Goal: Task Accomplishment & Management: Use online tool/utility

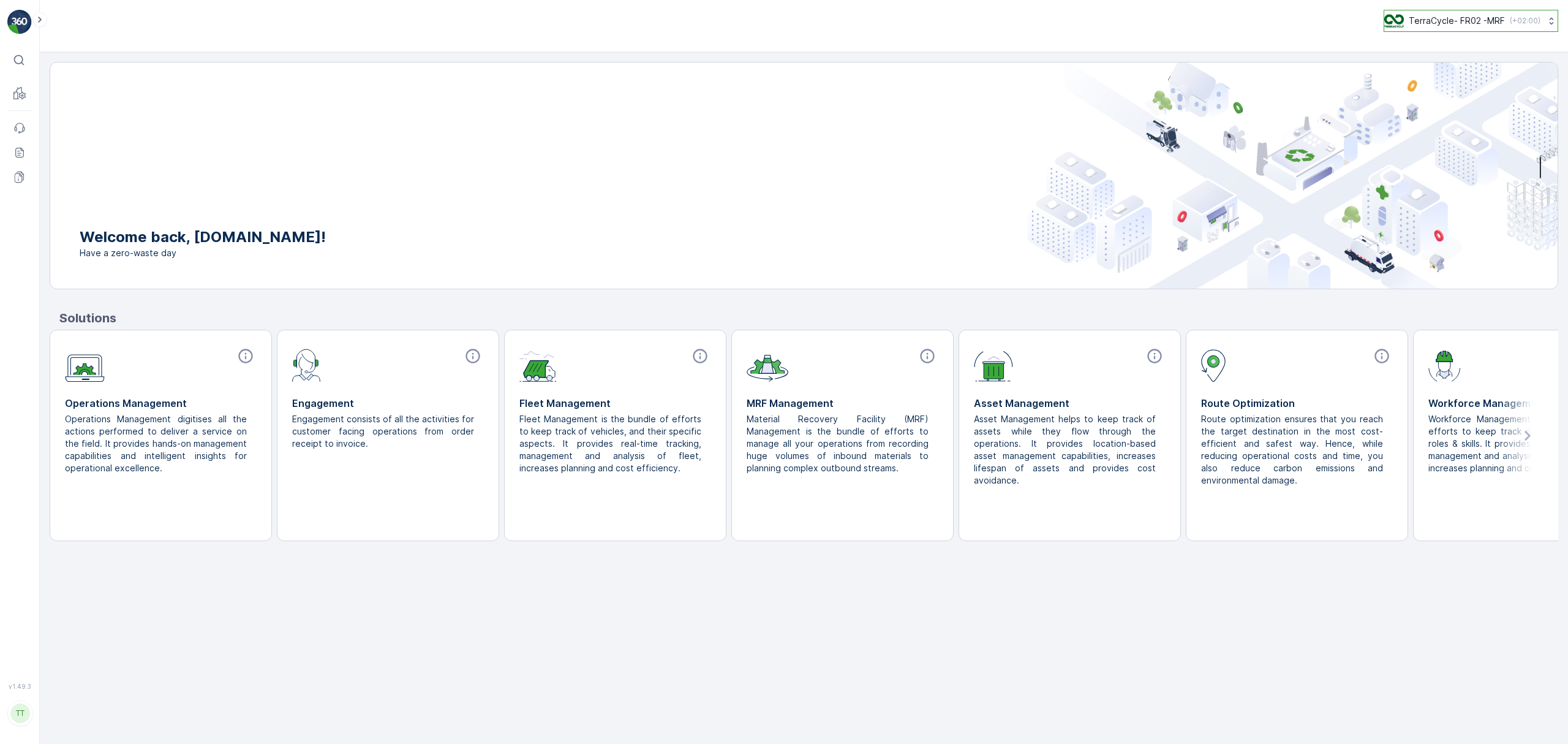
click at [1422, 20] on p "TerraCycle- FR02 -MRF" at bounding box center [1457, 21] width 96 height 13
type input "uk"
click at [1429, 99] on span "TerraCycle-UK02-Econpro" at bounding box center [1460, 103] width 136 height 13
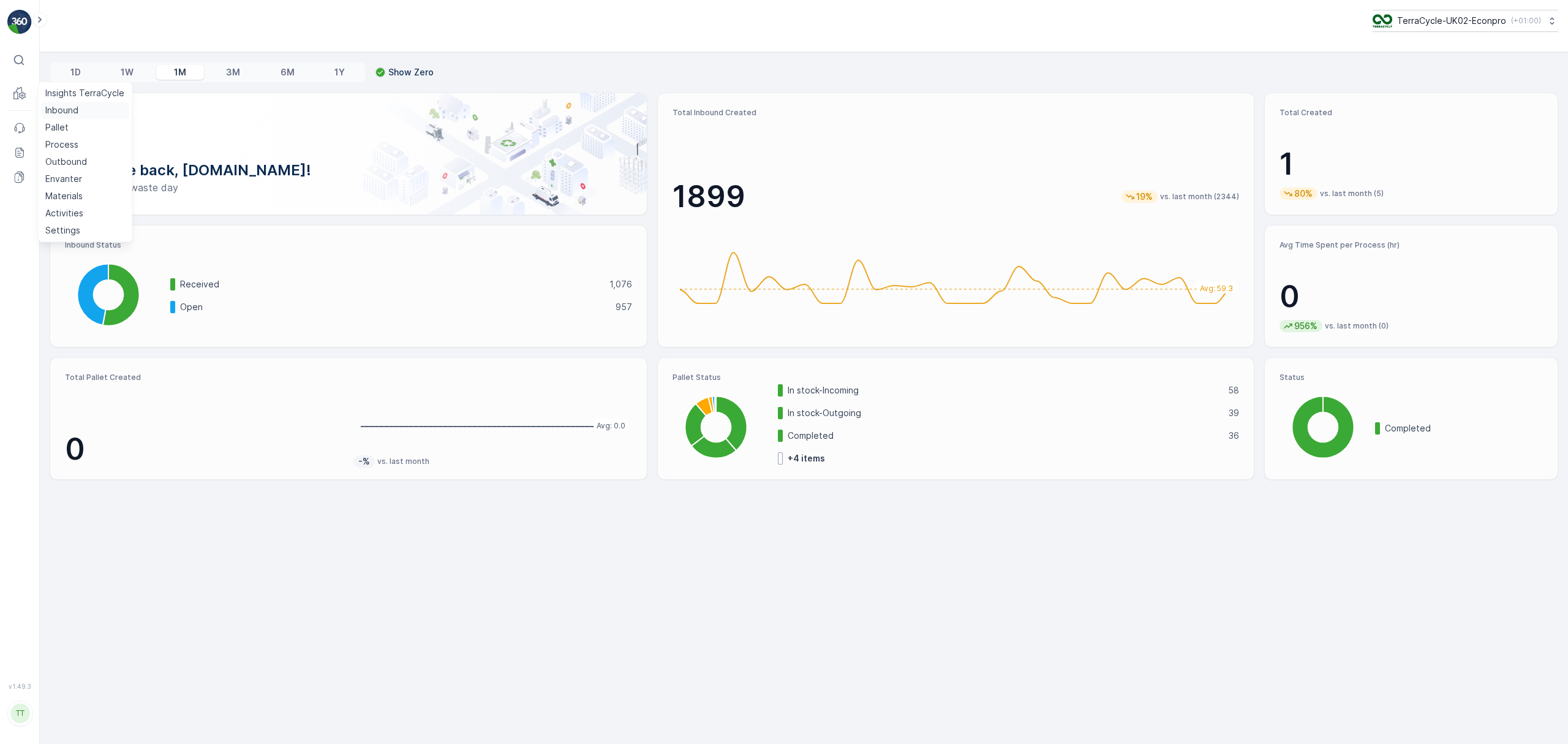
click at [52, 109] on p "Inbound" at bounding box center [62, 110] width 33 height 13
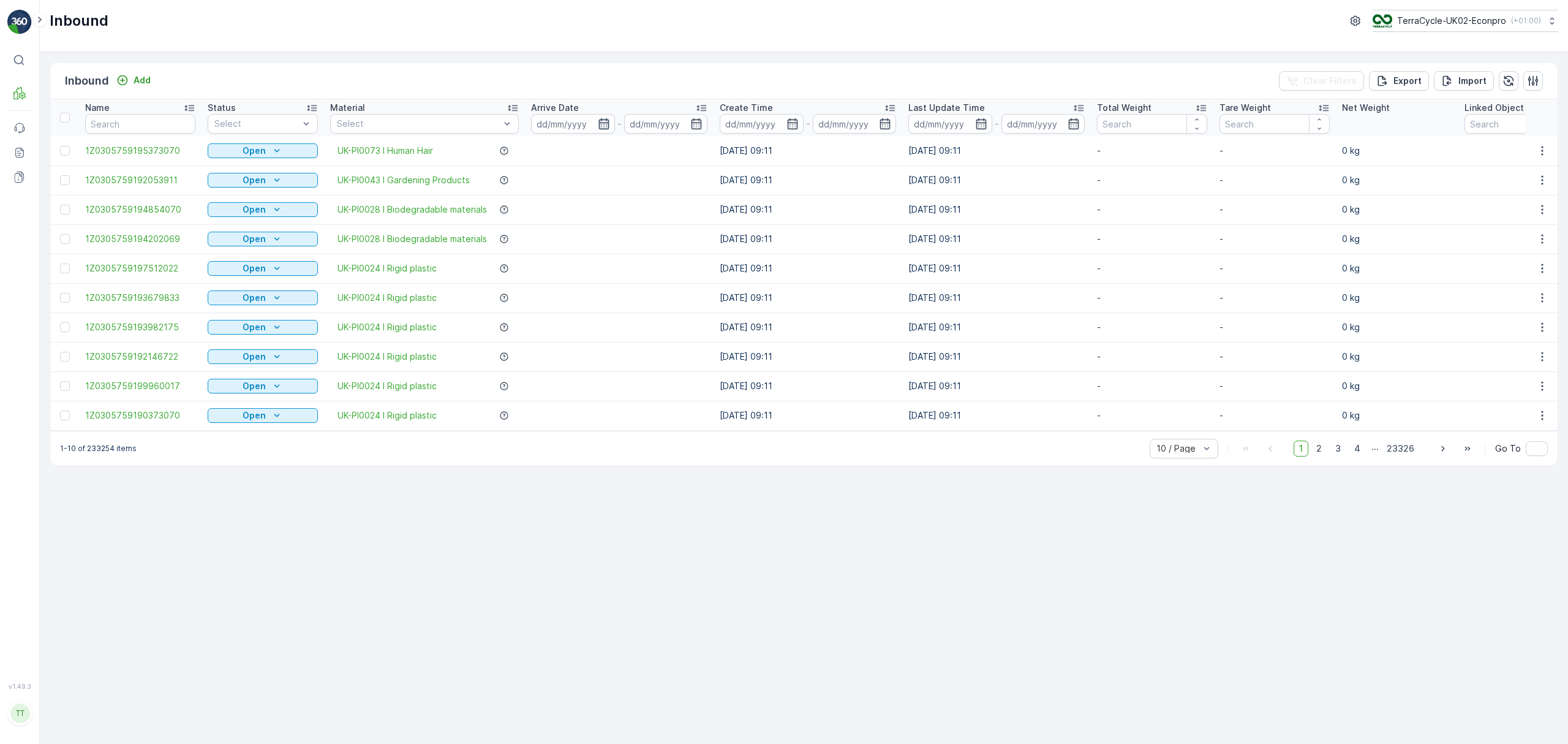
click at [603, 123] on icon "button" at bounding box center [603, 124] width 10 height 11
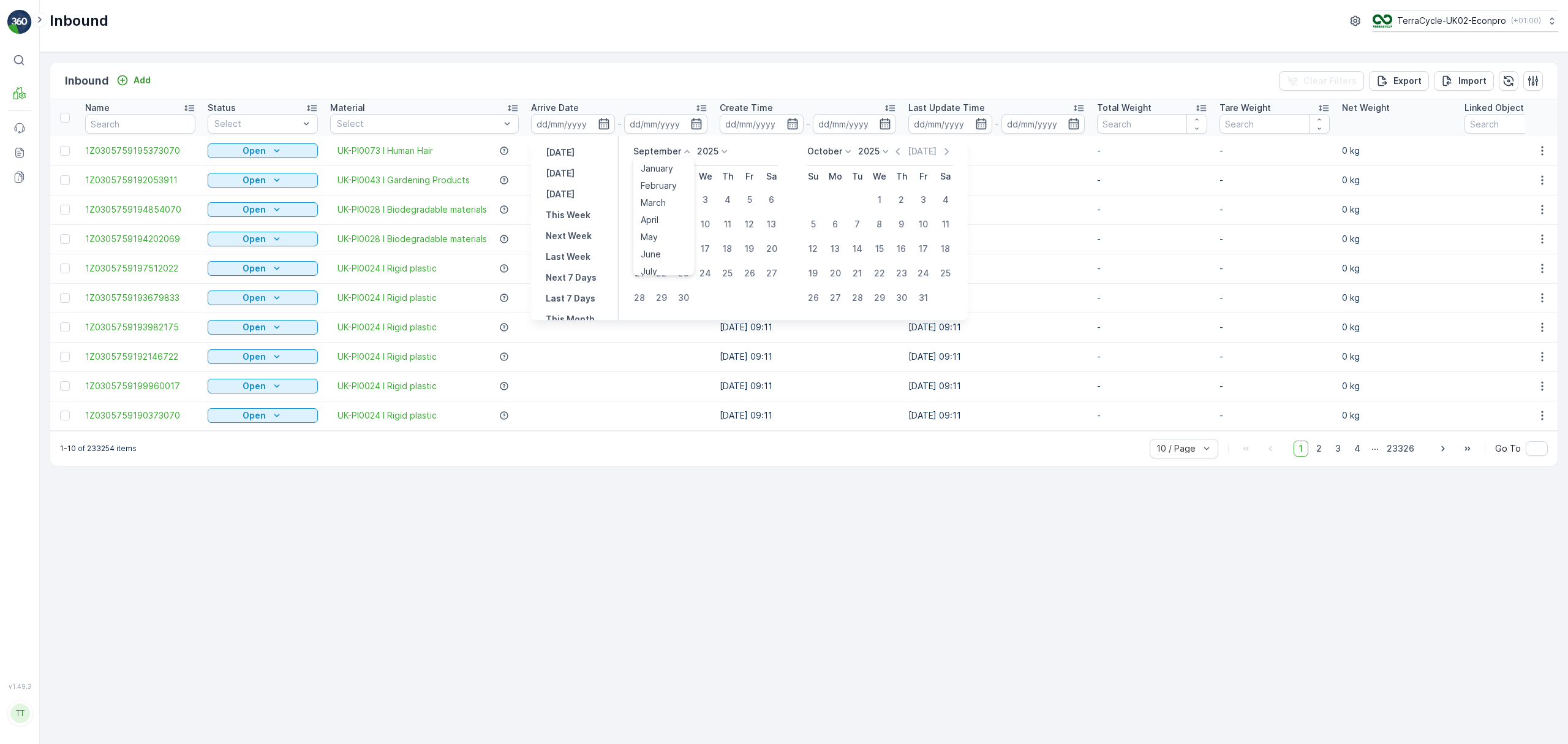
click at [654, 152] on p "September" at bounding box center [657, 151] width 48 height 13
click at [652, 204] on span "August" at bounding box center [654, 208] width 29 height 13
click at [663, 299] on div "25" at bounding box center [661, 298] width 20 height 20
type input "25.08.2025"
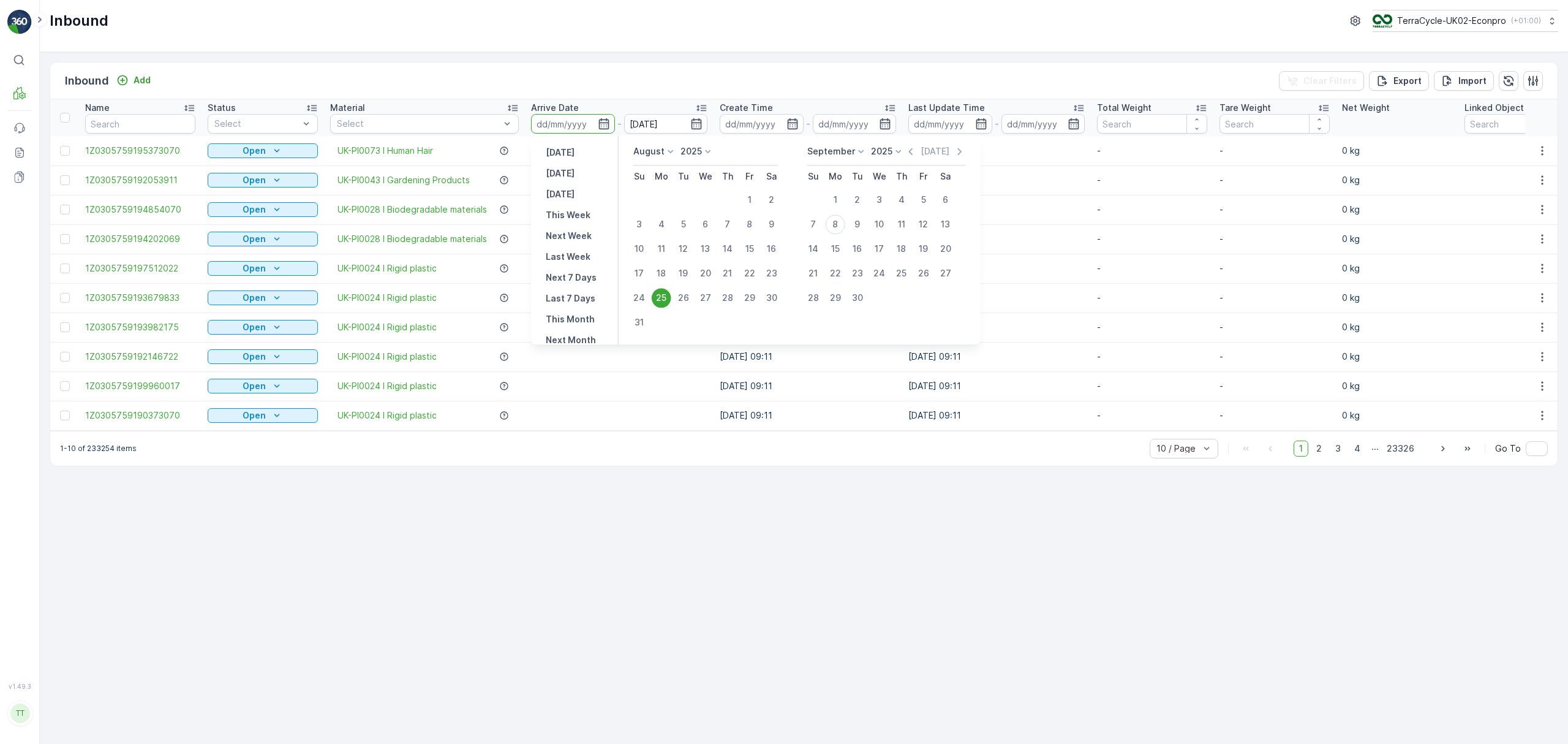
click at [660, 295] on div "25" at bounding box center [661, 298] width 20 height 20
type input "25.08.2025"
click at [643, 126] on input "25.08.2025" at bounding box center [665, 124] width 84 height 20
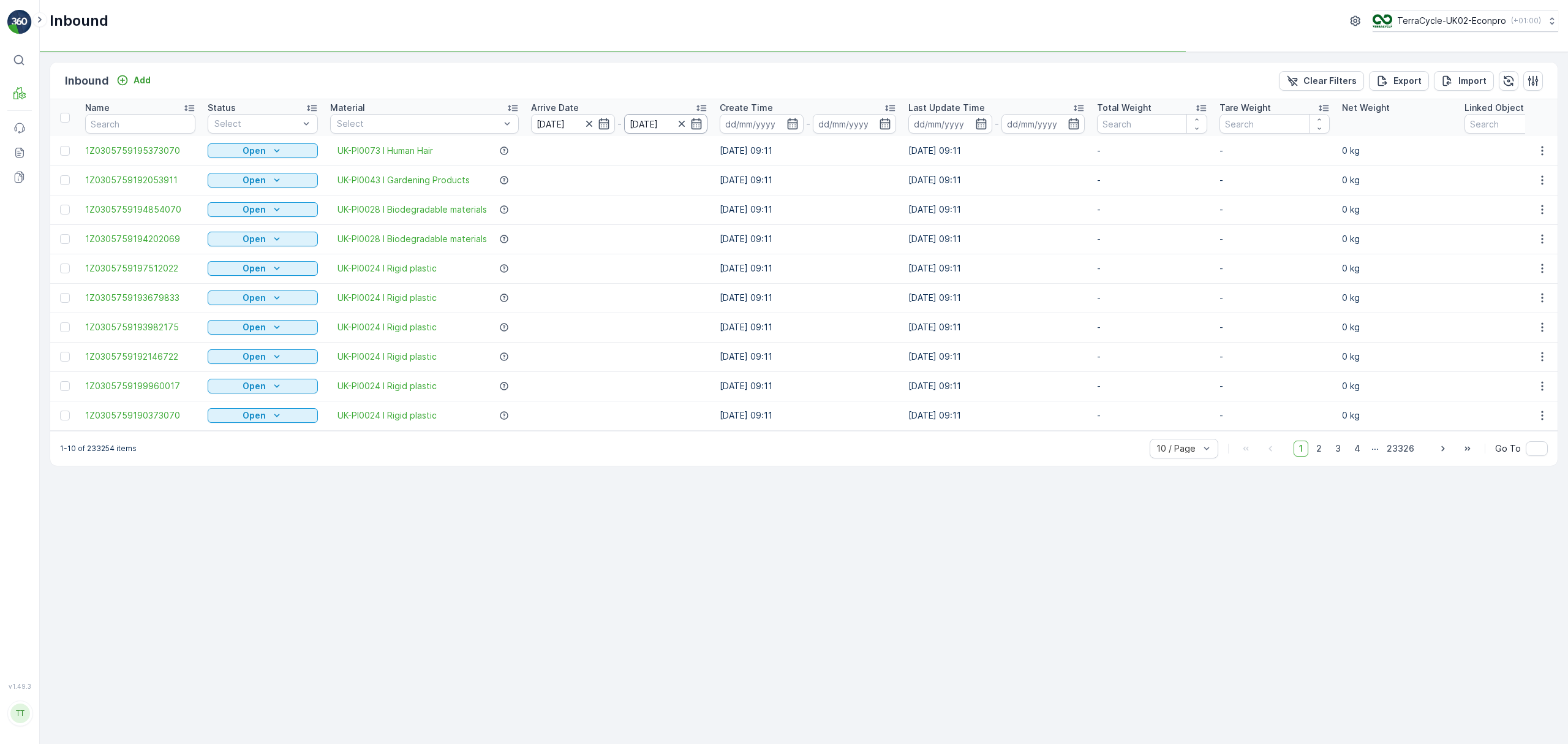
click at [654, 124] on input "25.08.2025" at bounding box center [665, 124] width 84 height 20
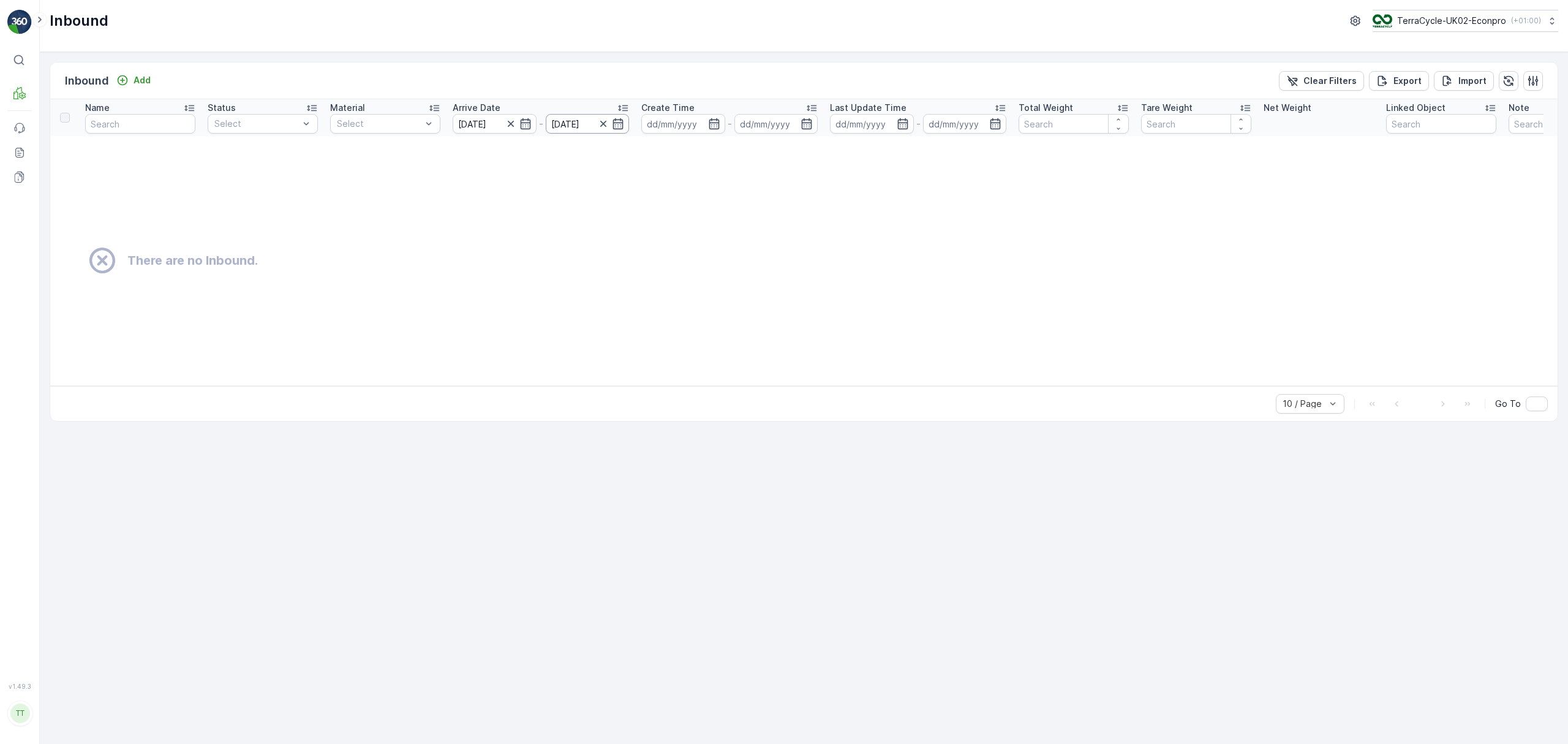
click at [566, 128] on input "25.08.2025" at bounding box center [587, 124] width 84 height 20
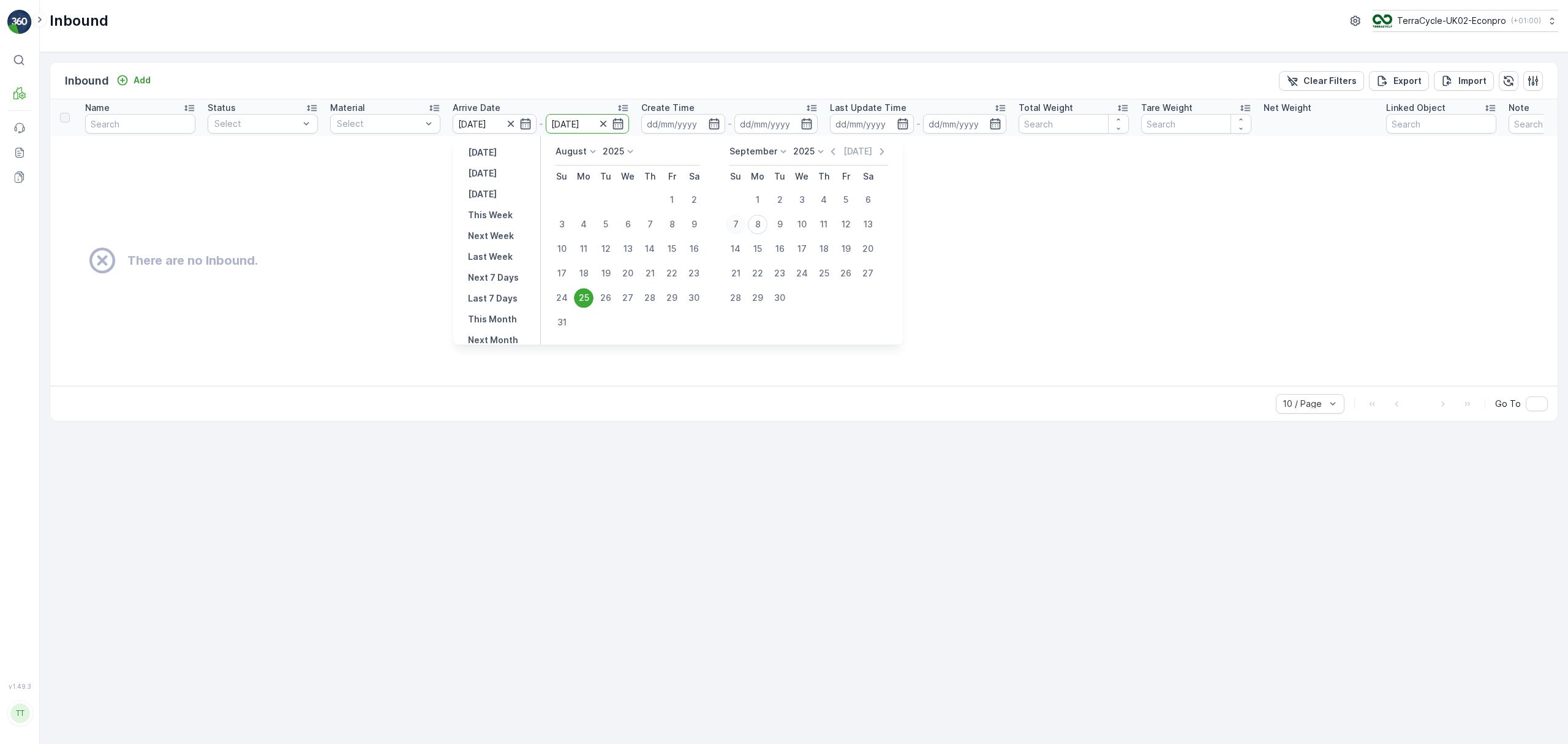
click at [731, 219] on div "7" at bounding box center [735, 224] width 20 height 20
type input "[DATE]"
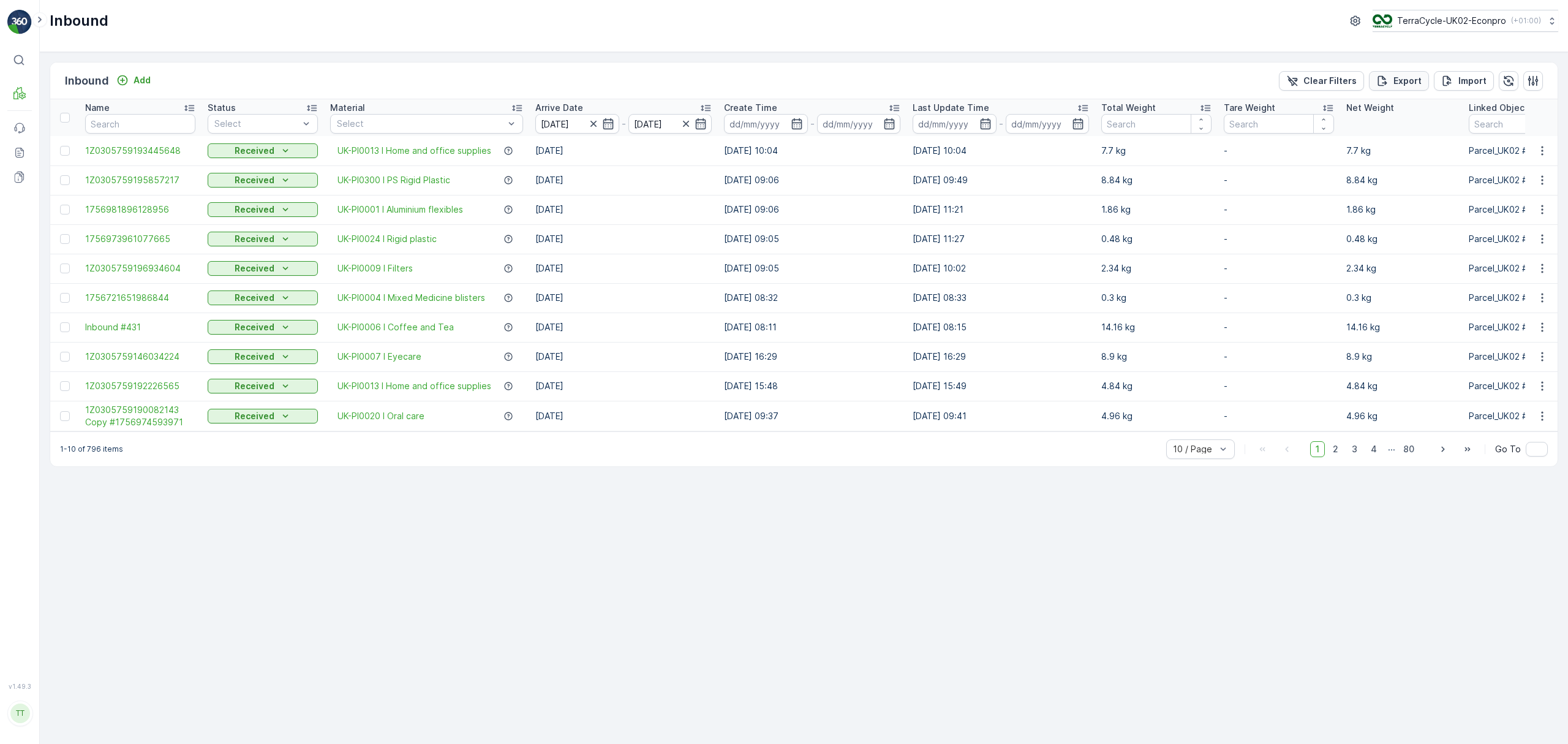
click at [1406, 78] on p "Export" at bounding box center [1408, 81] width 28 height 13
click at [25, 155] on icon at bounding box center [20, 153] width 13 height 13
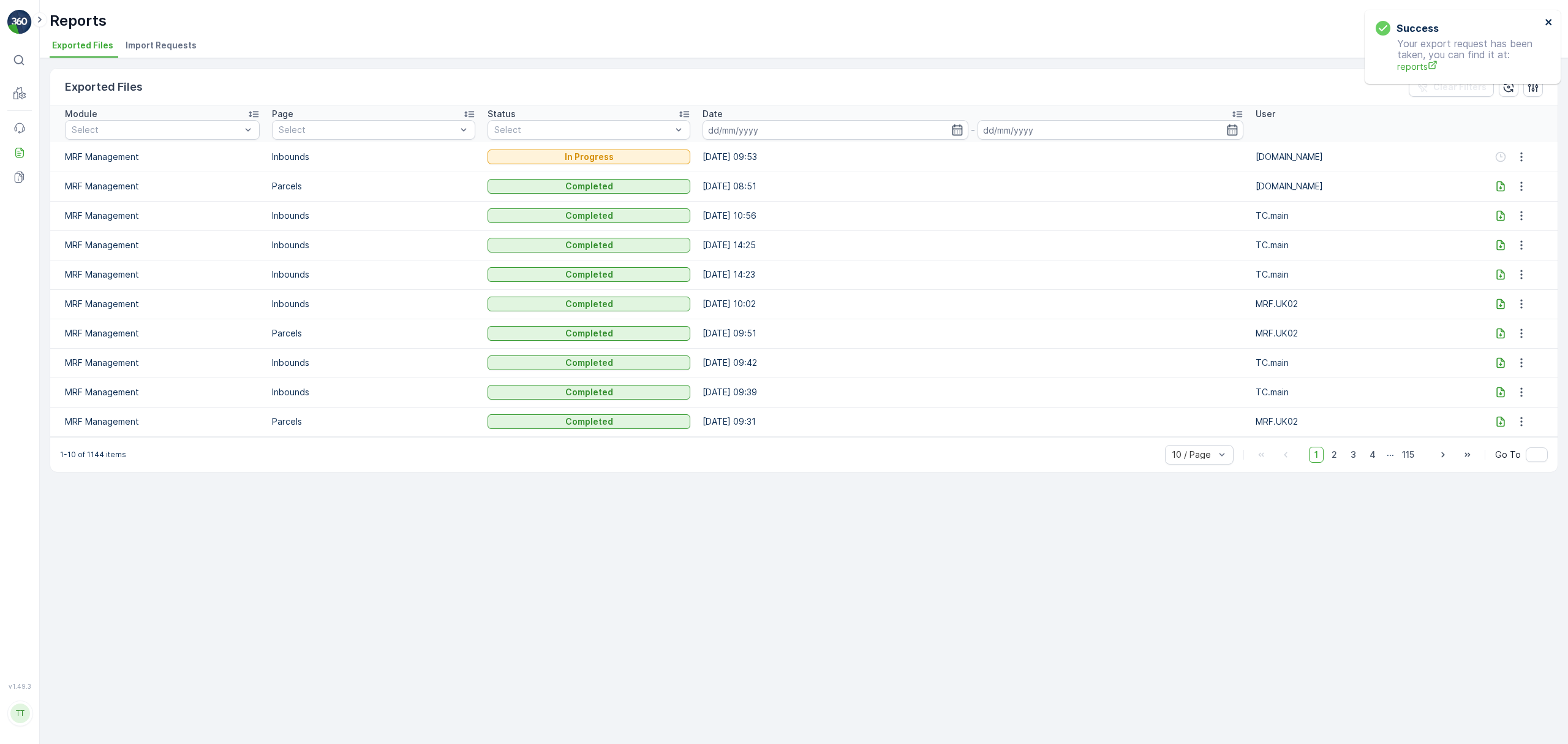
click at [1545, 18] on icon "close" at bounding box center [1548, 22] width 9 height 10
click at [1501, 162] on icon at bounding box center [1501, 156] width 8 height 10
click at [1457, 23] on p "TerraCycle-UK02-Econpro" at bounding box center [1451, 21] width 109 height 13
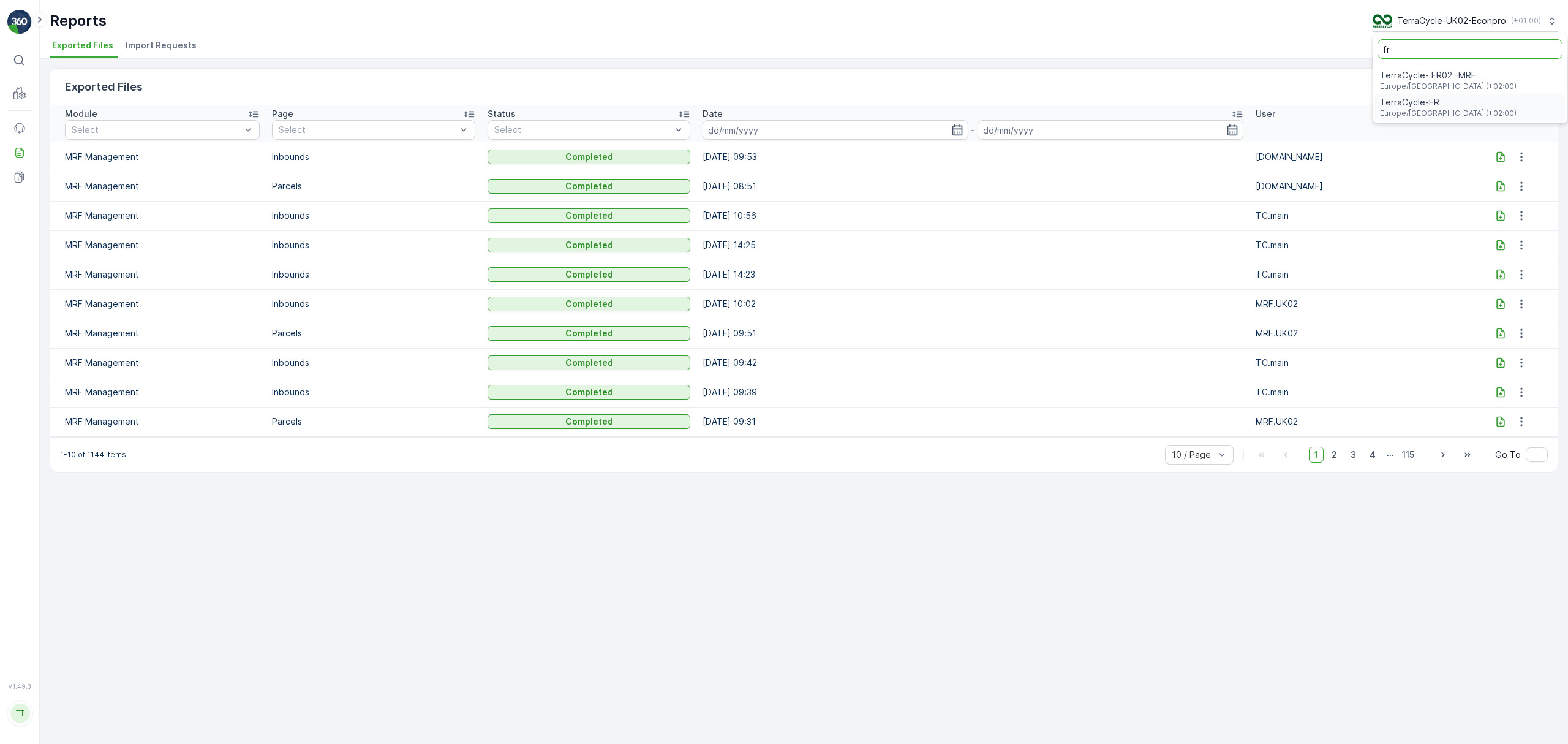
type input "fr"
click at [1451, 74] on span "TerraCycle- FR02 -MRF" at bounding box center [1448, 75] width 136 height 13
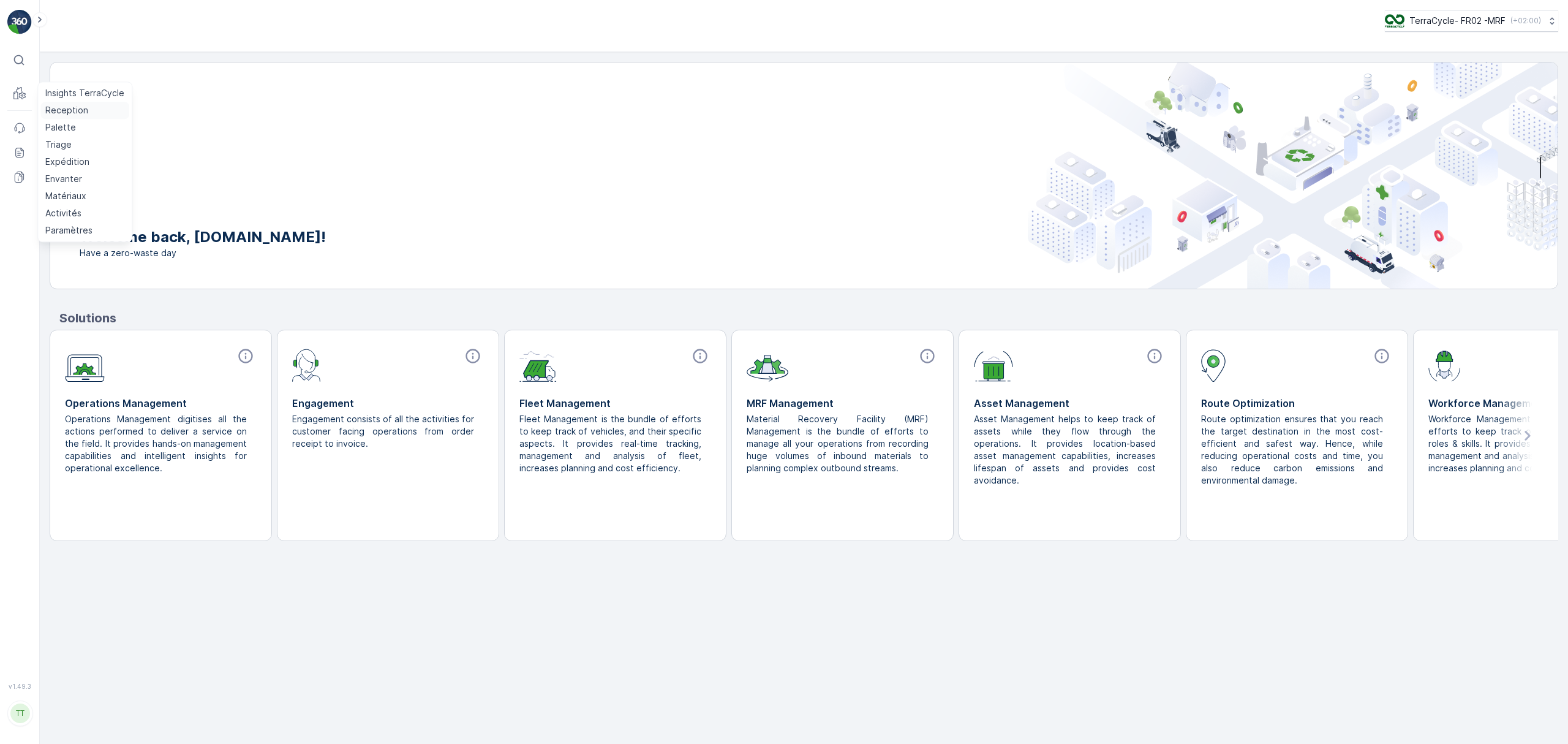
click at [64, 109] on p "Reception" at bounding box center [67, 110] width 43 height 13
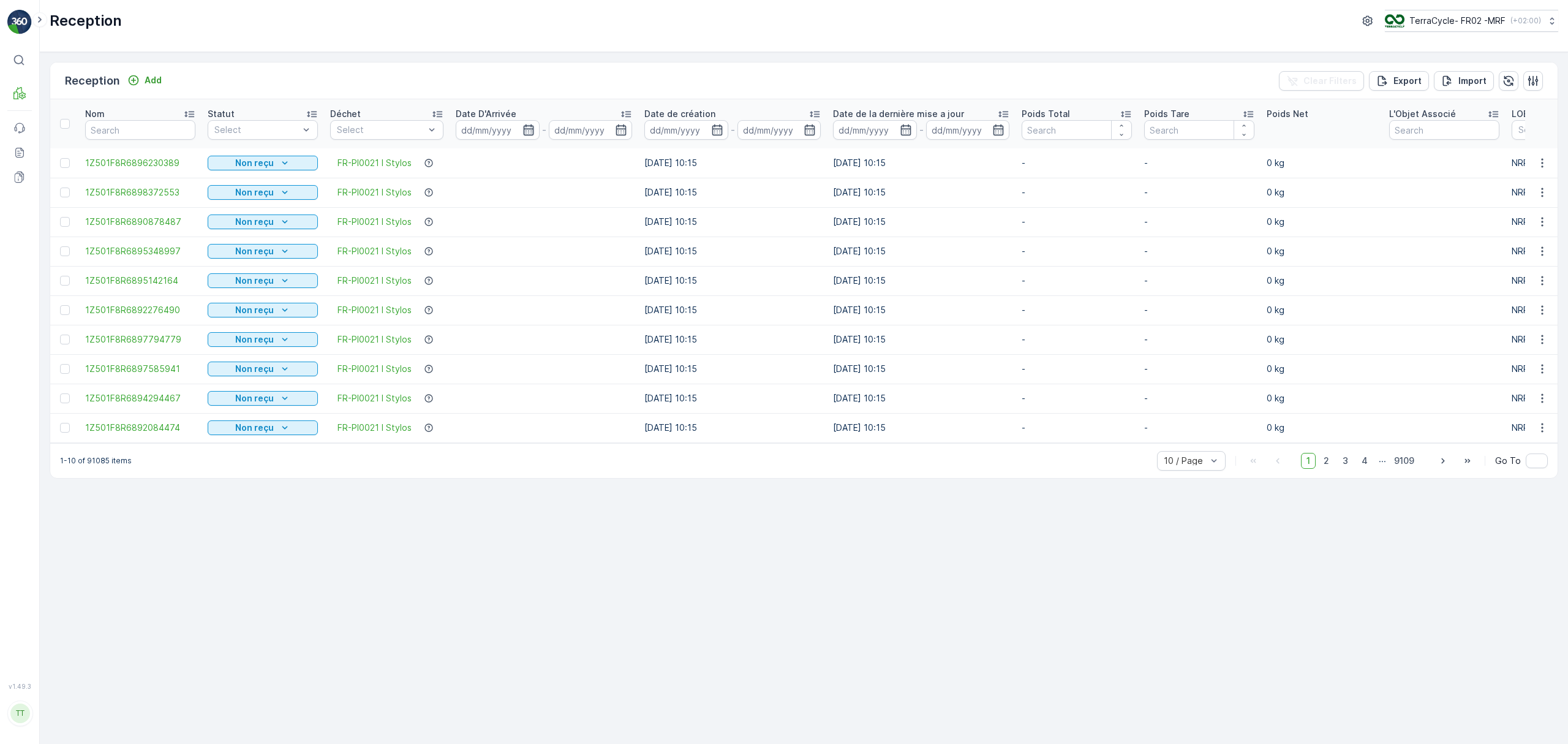
click at [532, 135] on icon "button" at bounding box center [528, 130] width 13 height 13
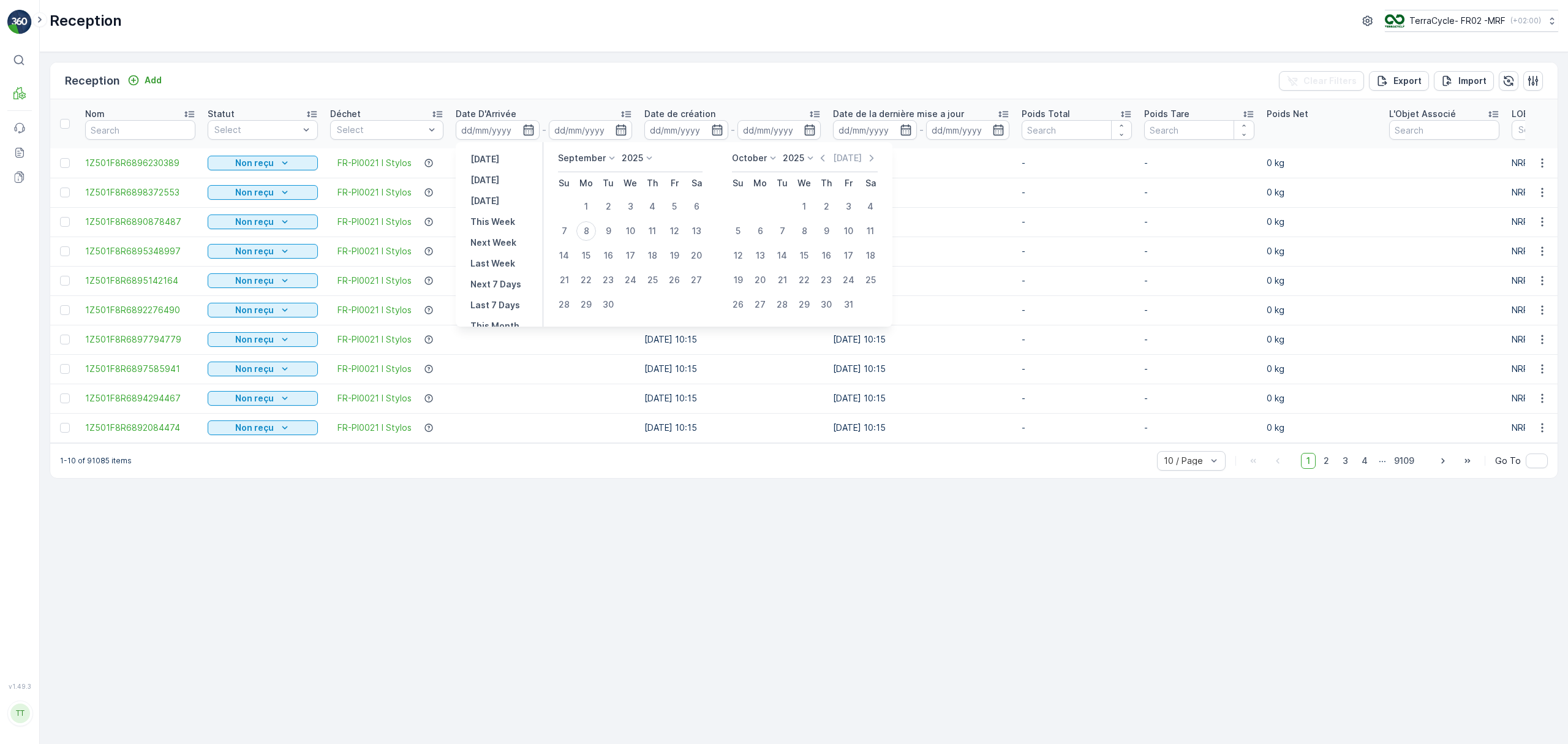
click at [596, 159] on p "September" at bounding box center [582, 158] width 48 height 13
click at [592, 229] on span "September" at bounding box center [588, 231] width 46 height 13
click at [575, 162] on p "September" at bounding box center [582, 158] width 48 height 13
click at [579, 212] on span "August" at bounding box center [579, 214] width 29 height 13
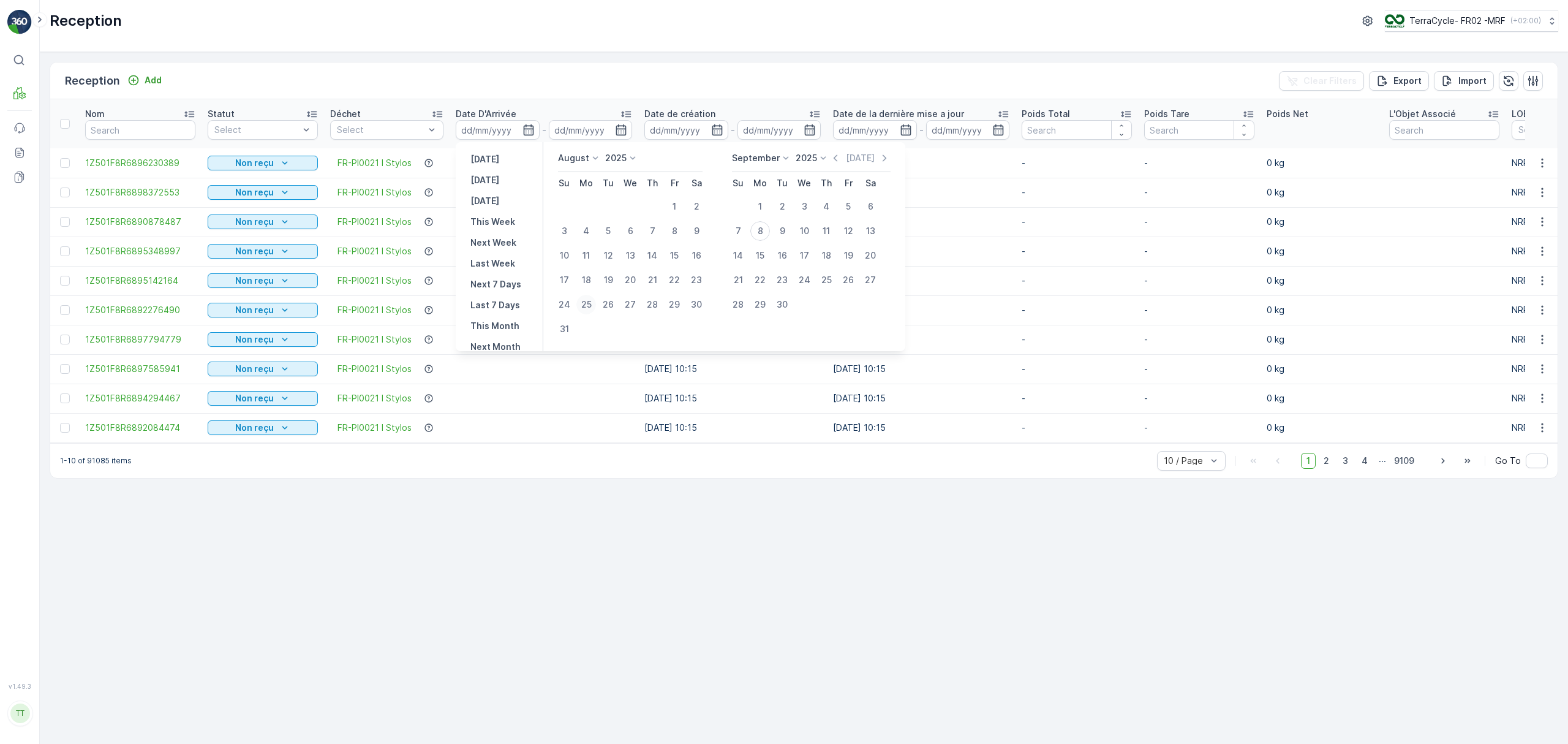
click at [584, 300] on div "25" at bounding box center [586, 304] width 20 height 20
type input "25.08.2025"
click at [584, 300] on div "25" at bounding box center [586, 304] width 20 height 20
type input "25.08.2025"
click at [564, 134] on input "25.08.2025" at bounding box center [590, 129] width 84 height 20
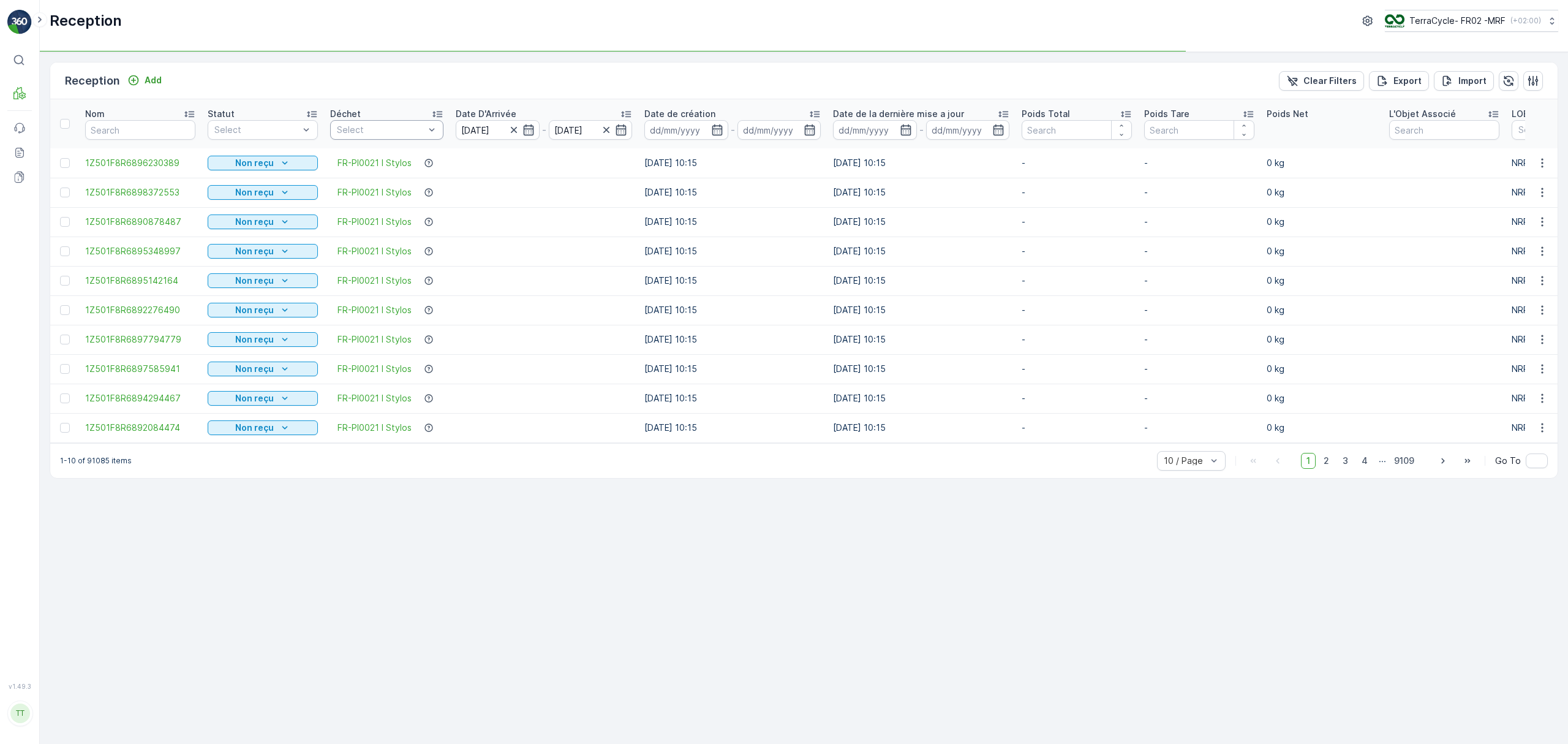
click at [443, 128] on div "Select" at bounding box center [387, 129] width 114 height 20
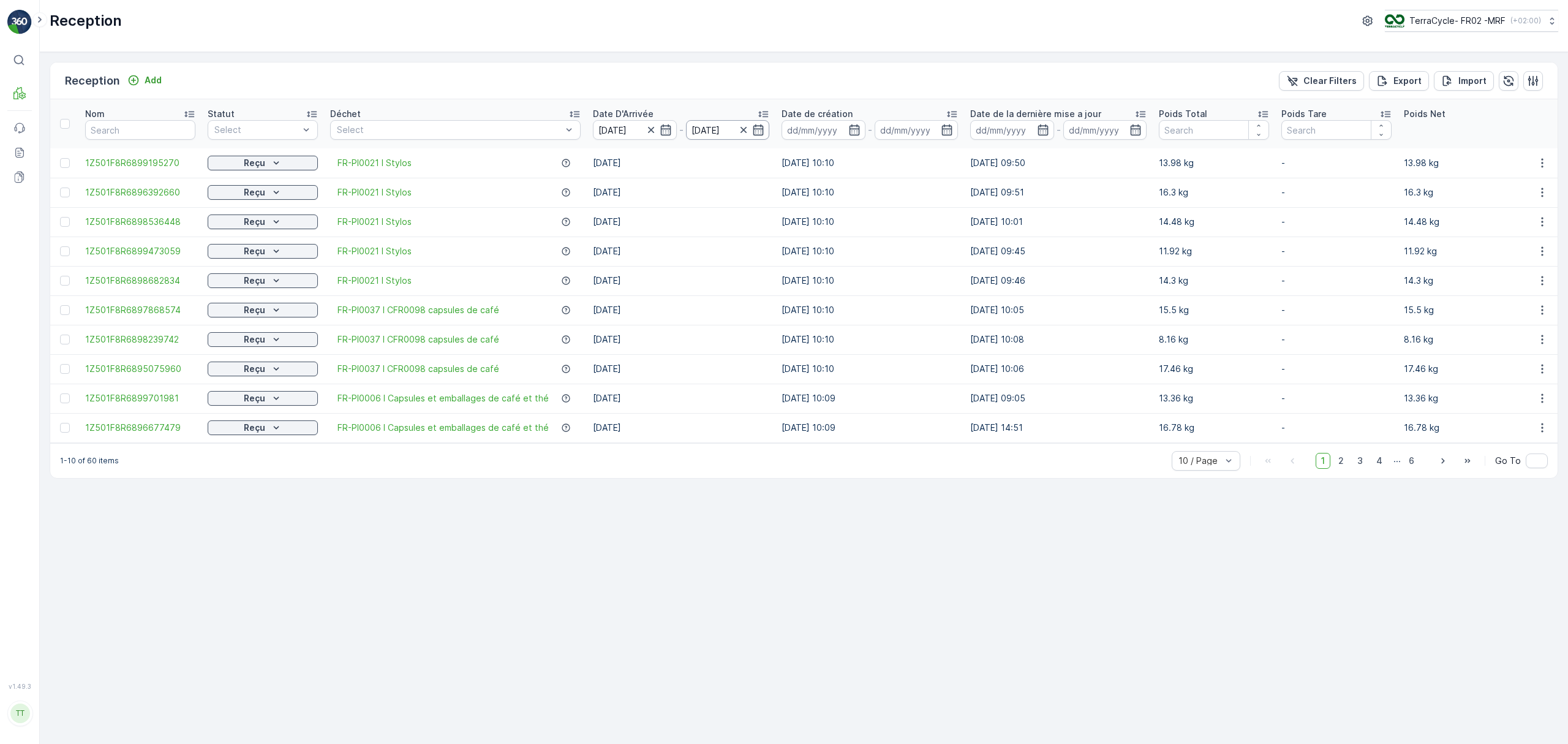
click at [708, 131] on input "25.08.2025" at bounding box center [727, 129] width 84 height 20
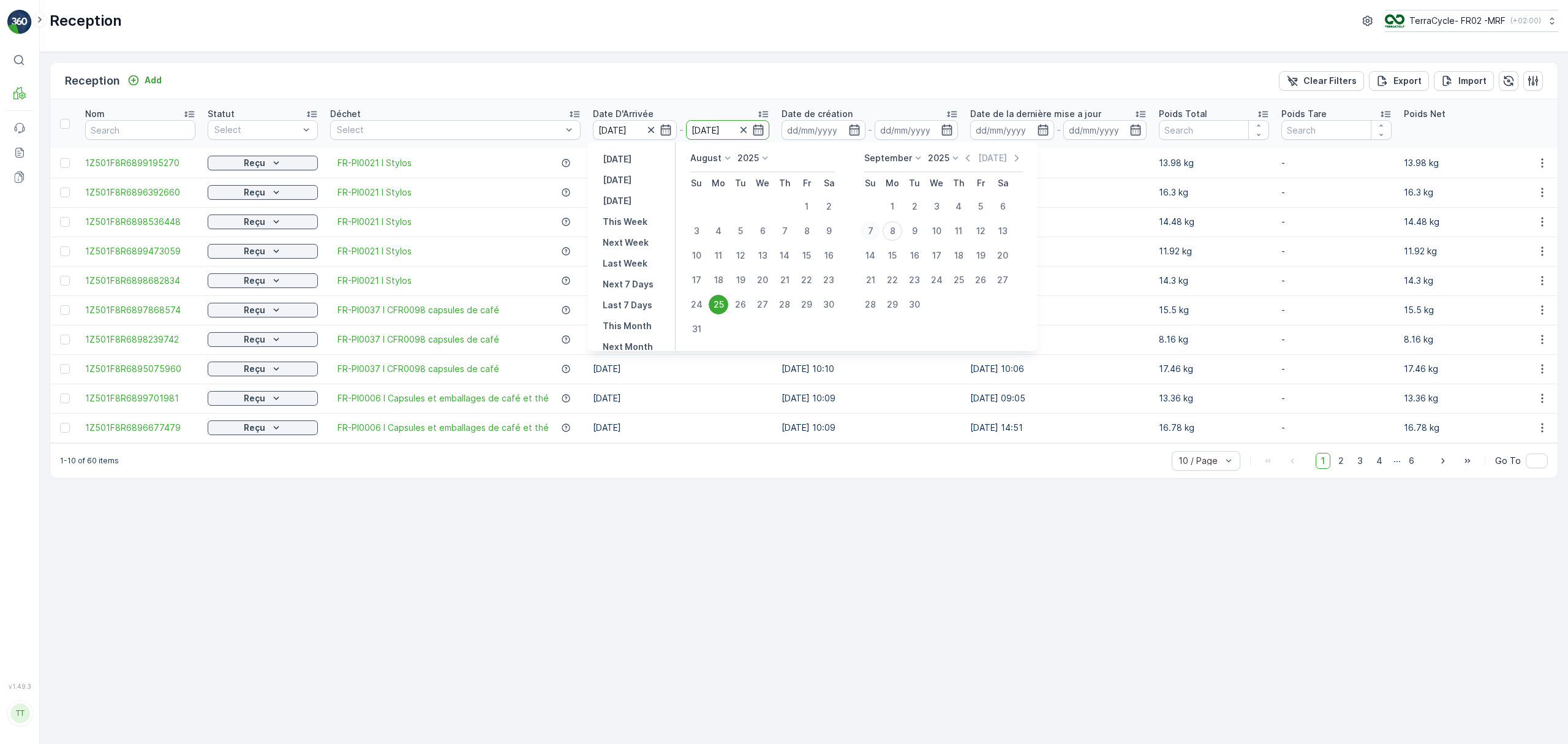
click at [863, 231] on div "7" at bounding box center [870, 230] width 20 height 20
type input "[DATE]"
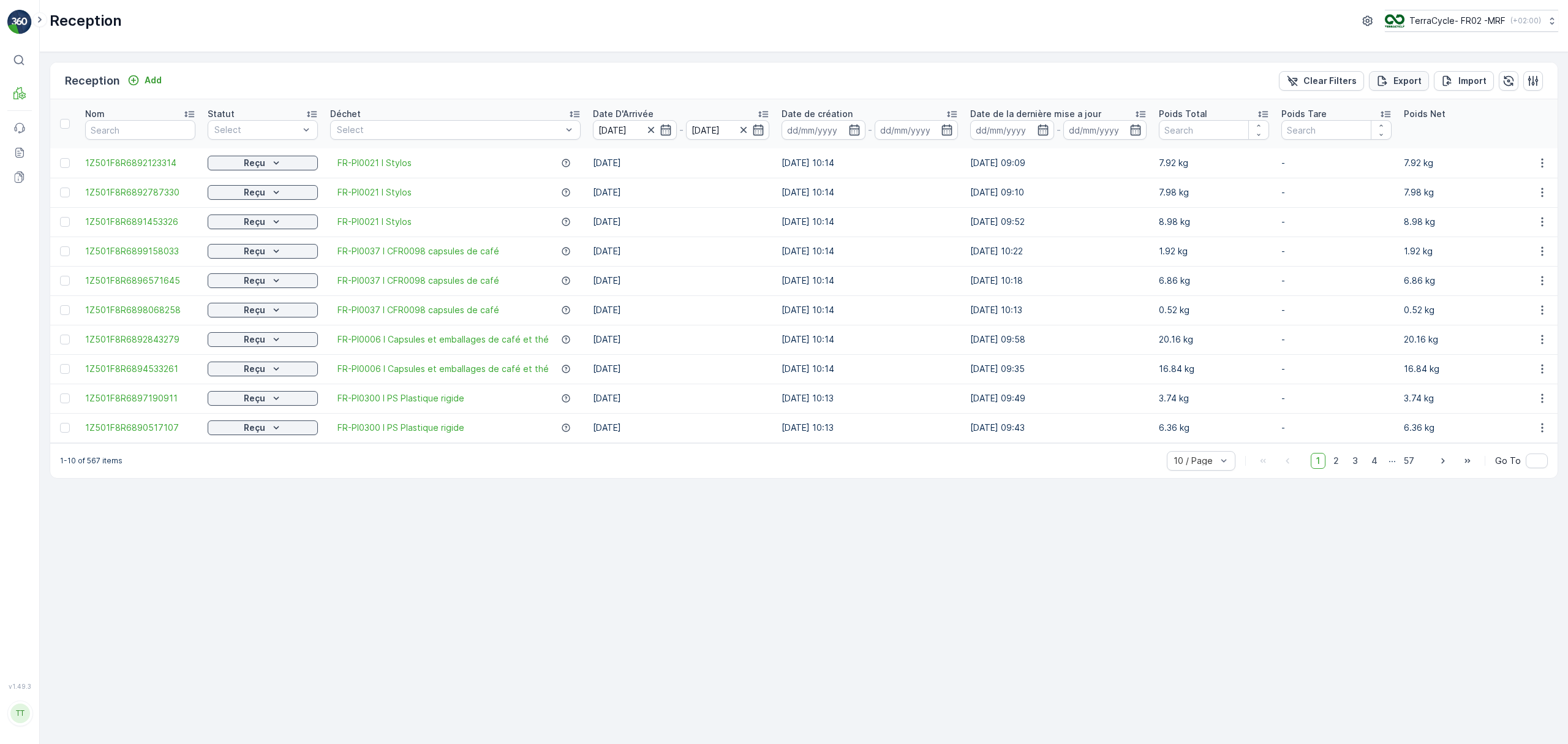
click at [1397, 80] on p "Export" at bounding box center [1408, 81] width 28 height 13
click at [18, 155] on icon at bounding box center [20, 153] width 13 height 13
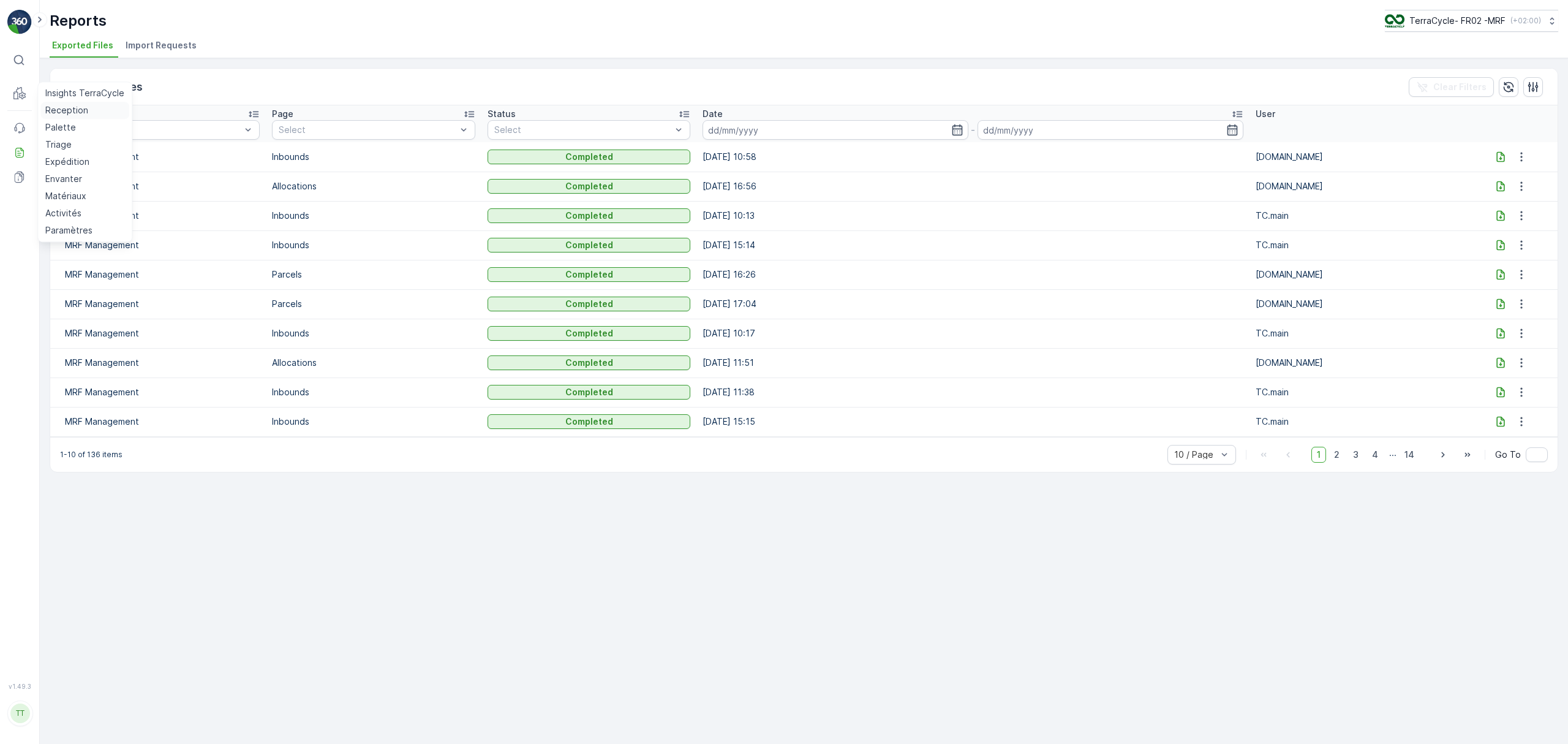
click at [57, 109] on p "Reception" at bounding box center [67, 110] width 43 height 13
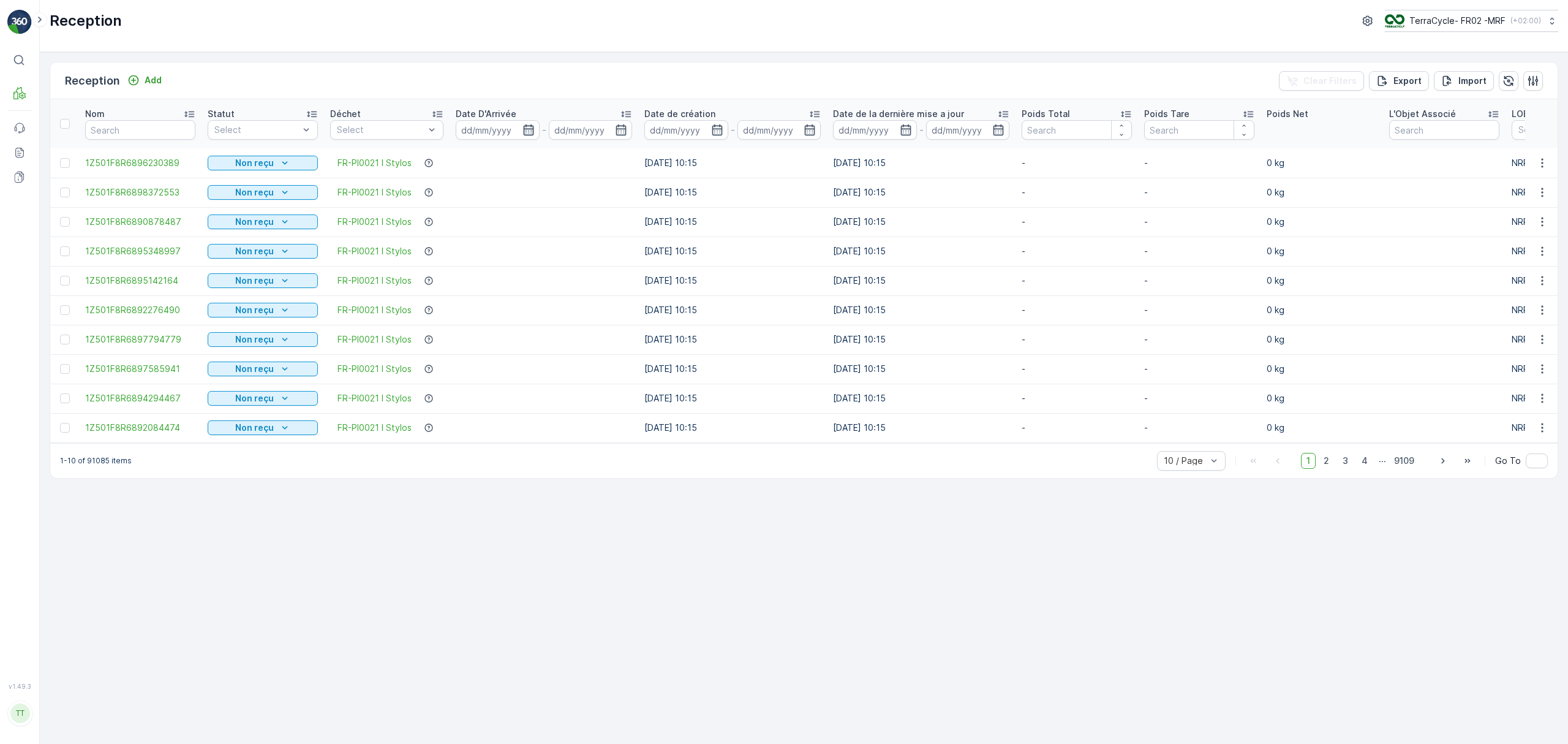
click at [531, 132] on icon "button" at bounding box center [528, 130] width 13 height 13
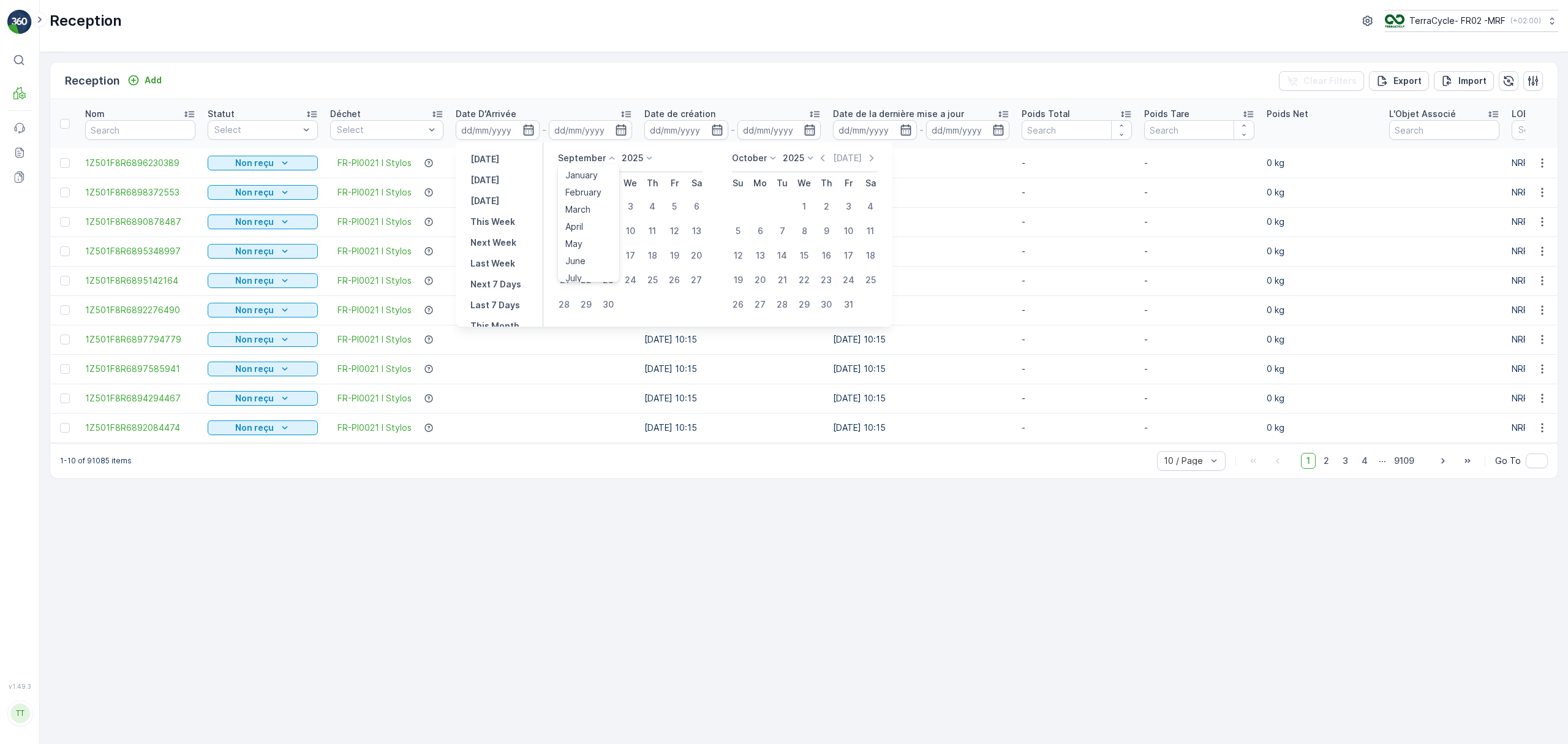
click at [593, 155] on p "September" at bounding box center [582, 158] width 48 height 13
click at [592, 212] on span "August" at bounding box center [579, 214] width 29 height 13
click at [607, 305] on div "26" at bounding box center [607, 304] width 20 height 20
type input "[DATE]"
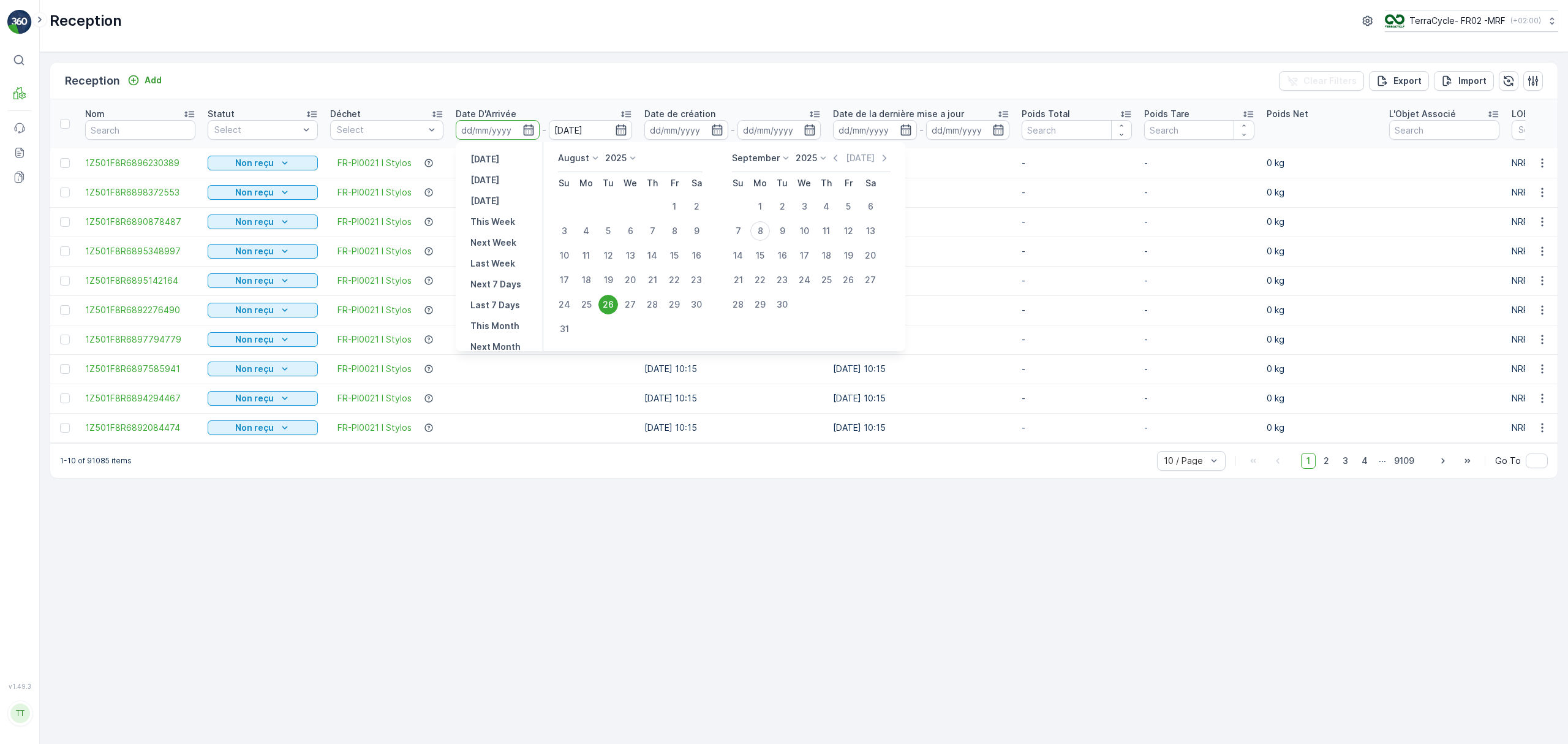
click at [607, 304] on div "26" at bounding box center [607, 304] width 20 height 20
type input "[DATE]"
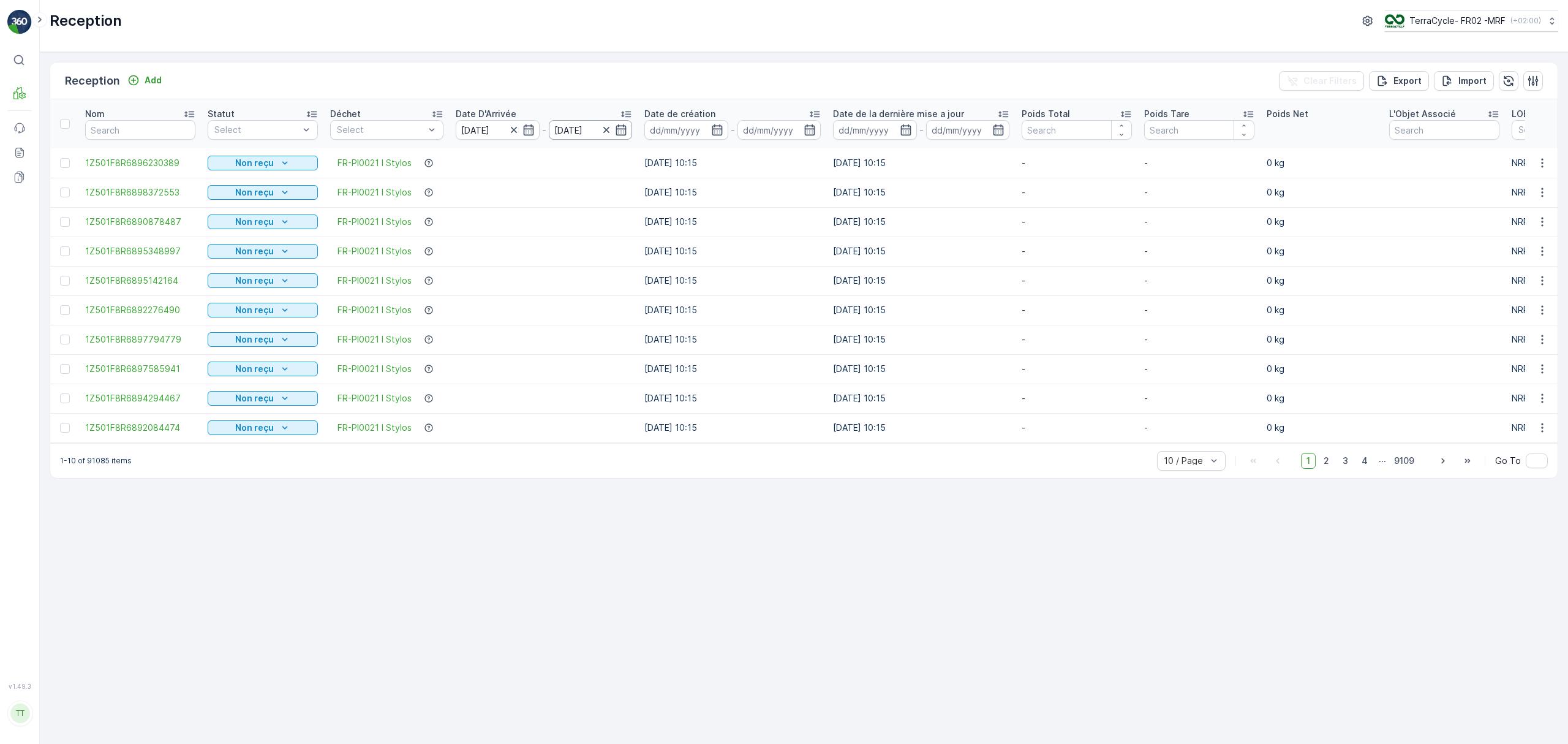
click at [564, 134] on input "[DATE]" at bounding box center [590, 129] width 84 height 20
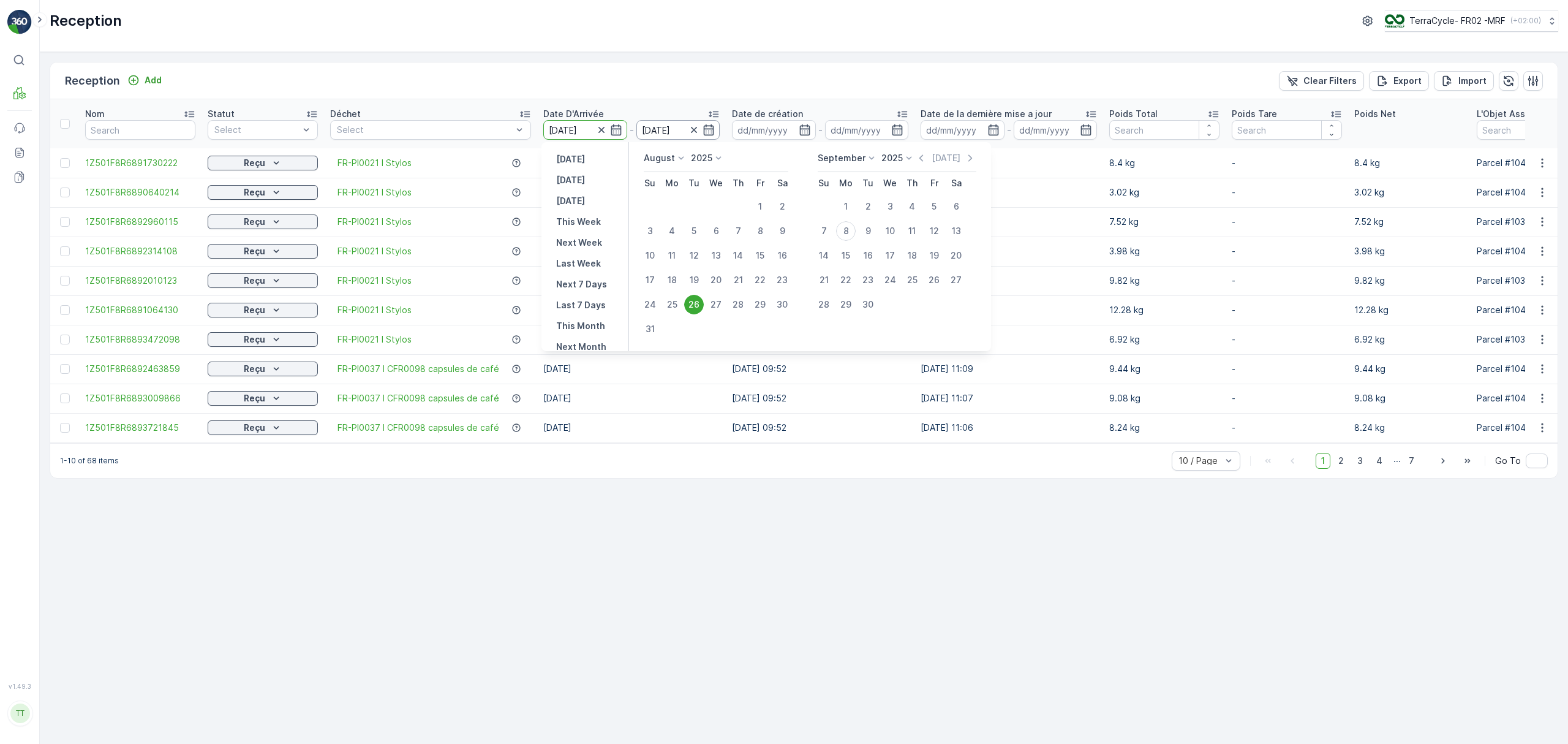
click at [661, 131] on input "[DATE]" at bounding box center [678, 129] width 84 height 20
click at [826, 232] on div "7" at bounding box center [824, 230] width 20 height 20
type input "[DATE]"
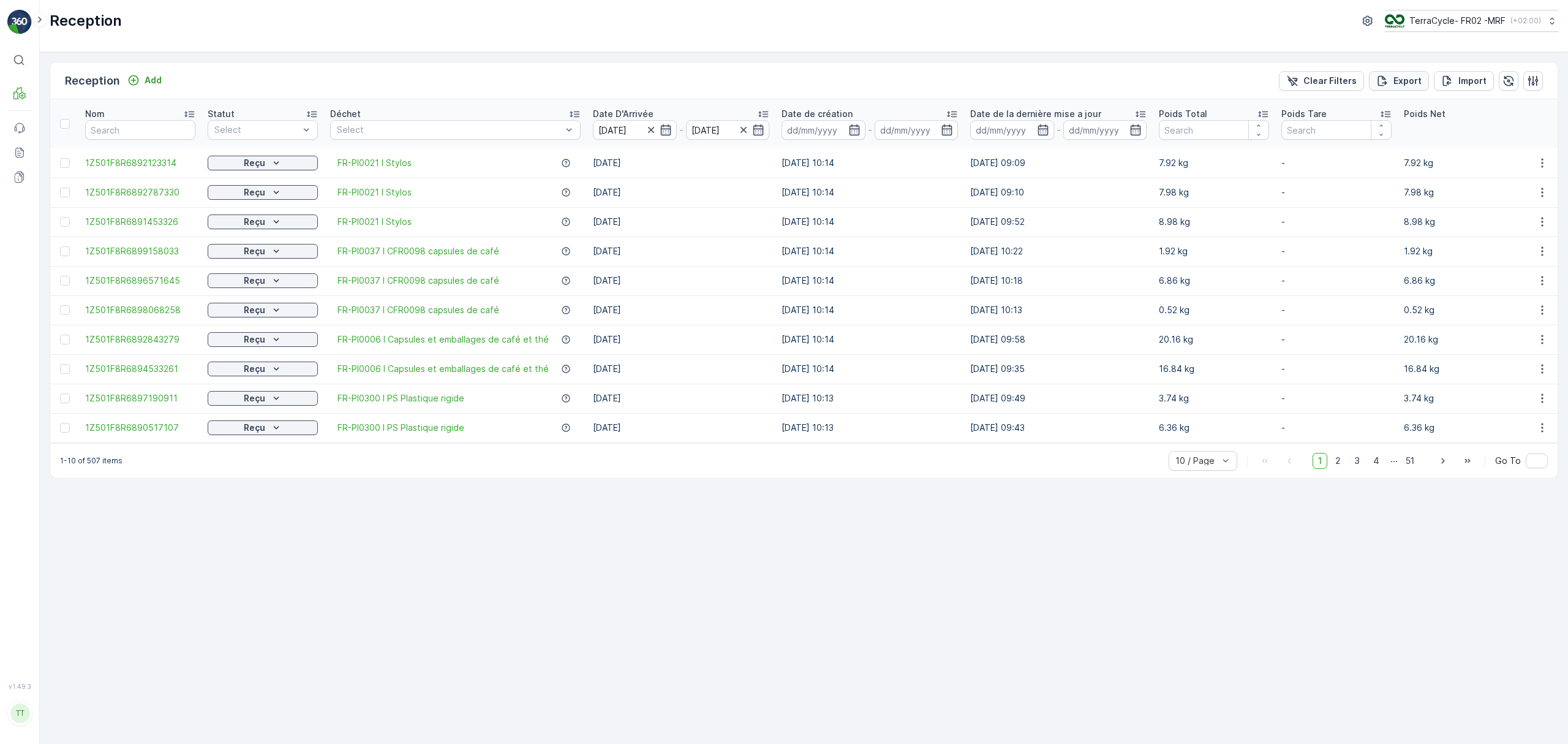
click at [1411, 77] on p "Export" at bounding box center [1408, 81] width 28 height 13
click at [18, 151] on icon at bounding box center [18, 150] width 2 height 1
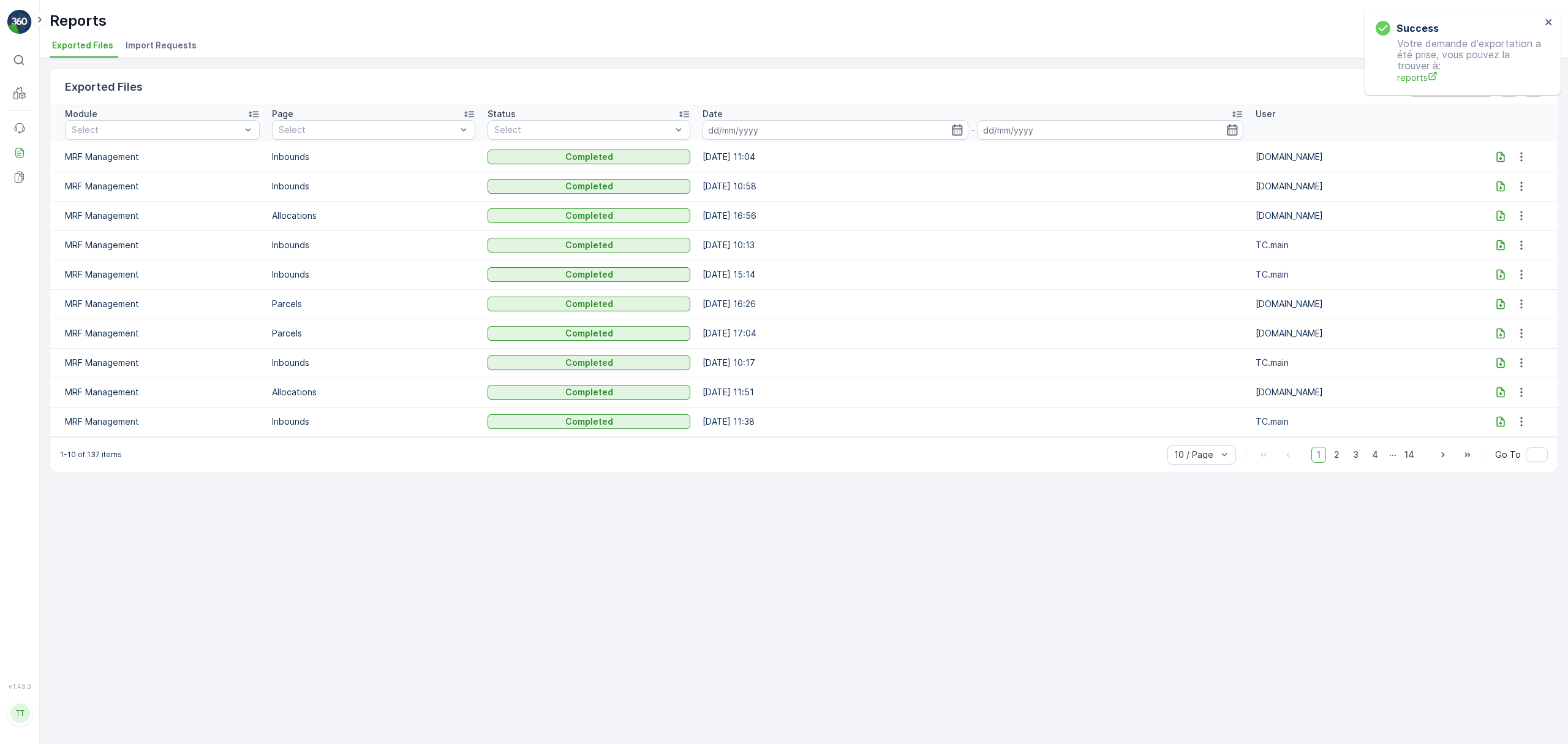
click at [1498, 154] on icon at bounding box center [1501, 157] width 13 height 13
